Goal: Information Seeking & Learning: Check status

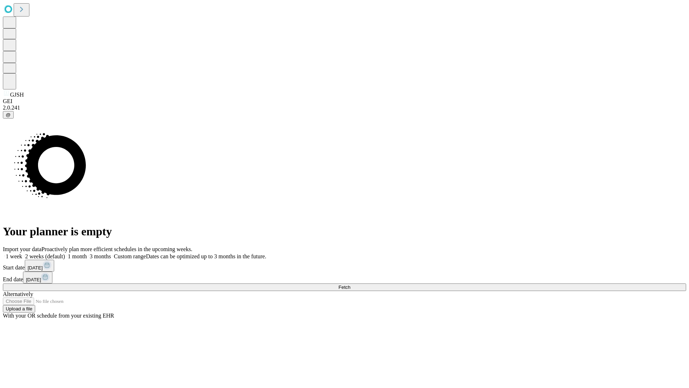
click at [350, 284] on span "Fetch" at bounding box center [345, 286] width 12 height 5
